Goal: Transaction & Acquisition: Purchase product/service

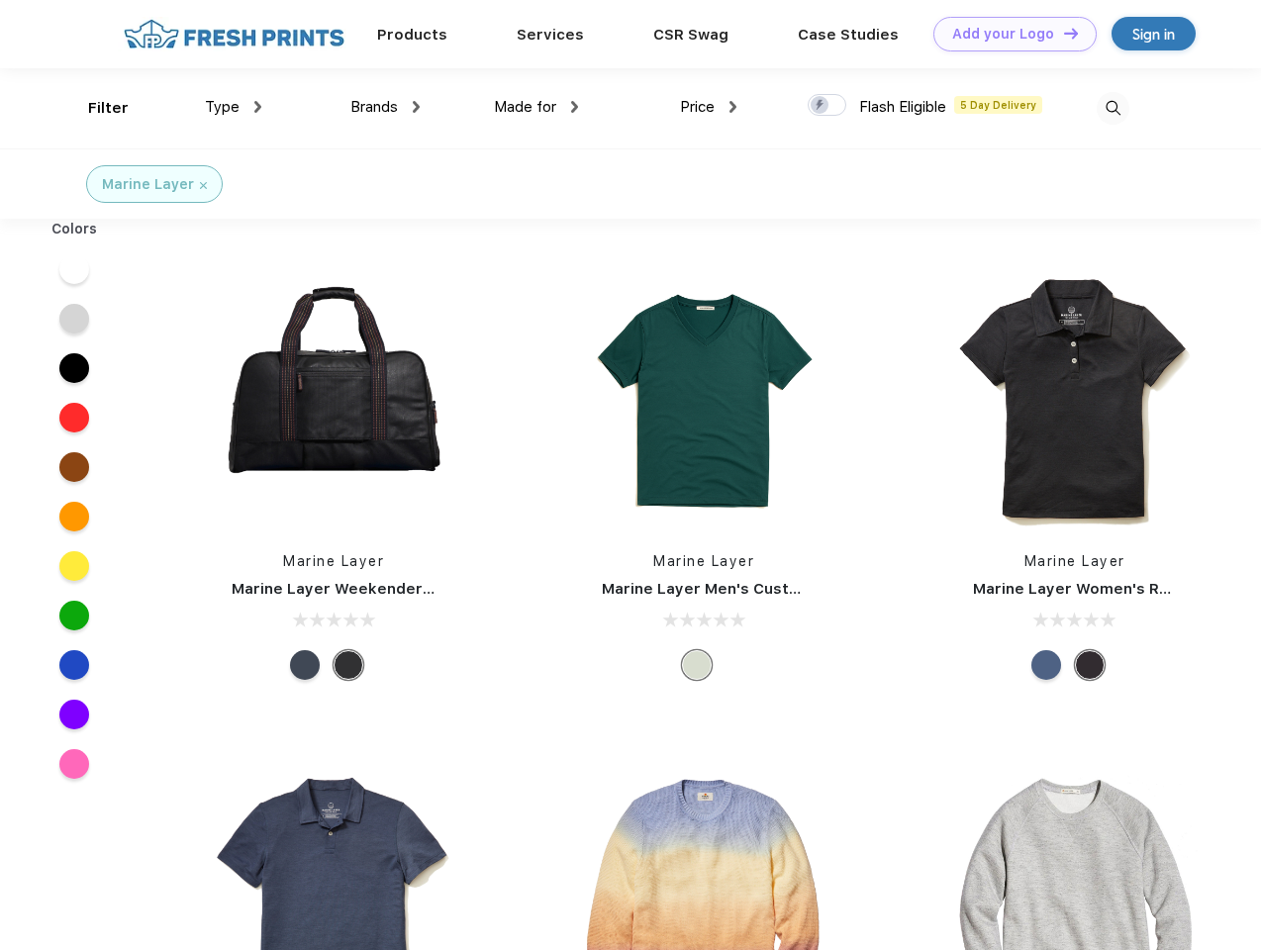
click at [1008, 34] on link "Add your Logo Design Tool" at bounding box center [1014, 34] width 163 height 35
click at [0, 0] on div "Design Tool" at bounding box center [0, 0] width 0 height 0
click at [1062, 33] on link "Add your Logo Design Tool" at bounding box center [1014, 34] width 163 height 35
click at [95, 108] on div "Filter" at bounding box center [108, 108] width 41 height 23
click at [234, 107] on span "Type" at bounding box center [222, 107] width 35 height 18
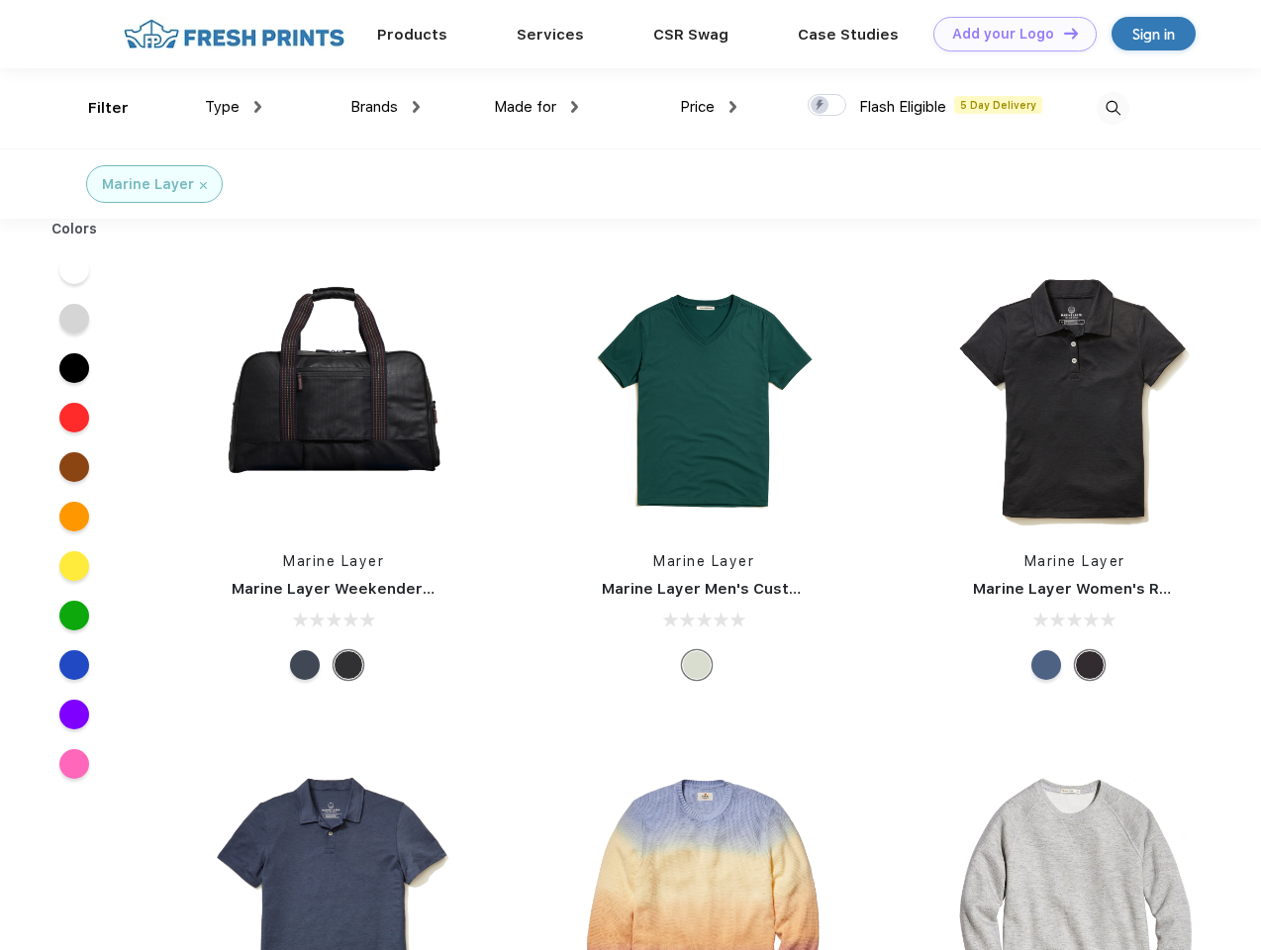
click at [385, 107] on span "Brands" at bounding box center [374, 107] width 48 height 18
click at [536, 107] on span "Made for" at bounding box center [525, 107] width 62 height 18
click at [709, 107] on span "Price" at bounding box center [697, 107] width 35 height 18
click at [827, 106] on div at bounding box center [827, 105] width 39 height 22
click at [820, 106] on input "checkbox" at bounding box center [814, 99] width 13 height 13
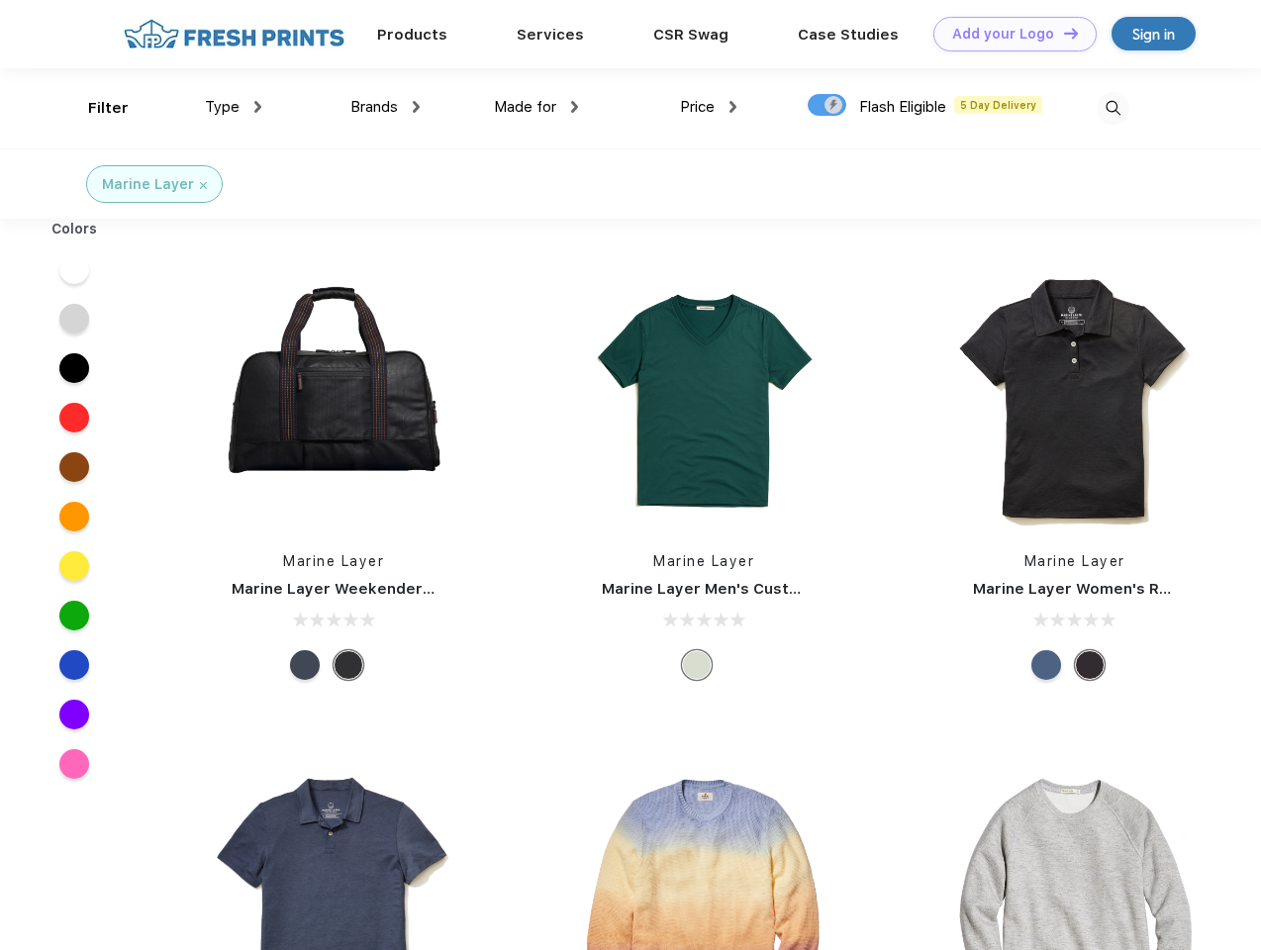
click at [1112, 108] on img at bounding box center [1113, 108] width 33 height 33
